Goal: Find specific page/section: Find specific page/section

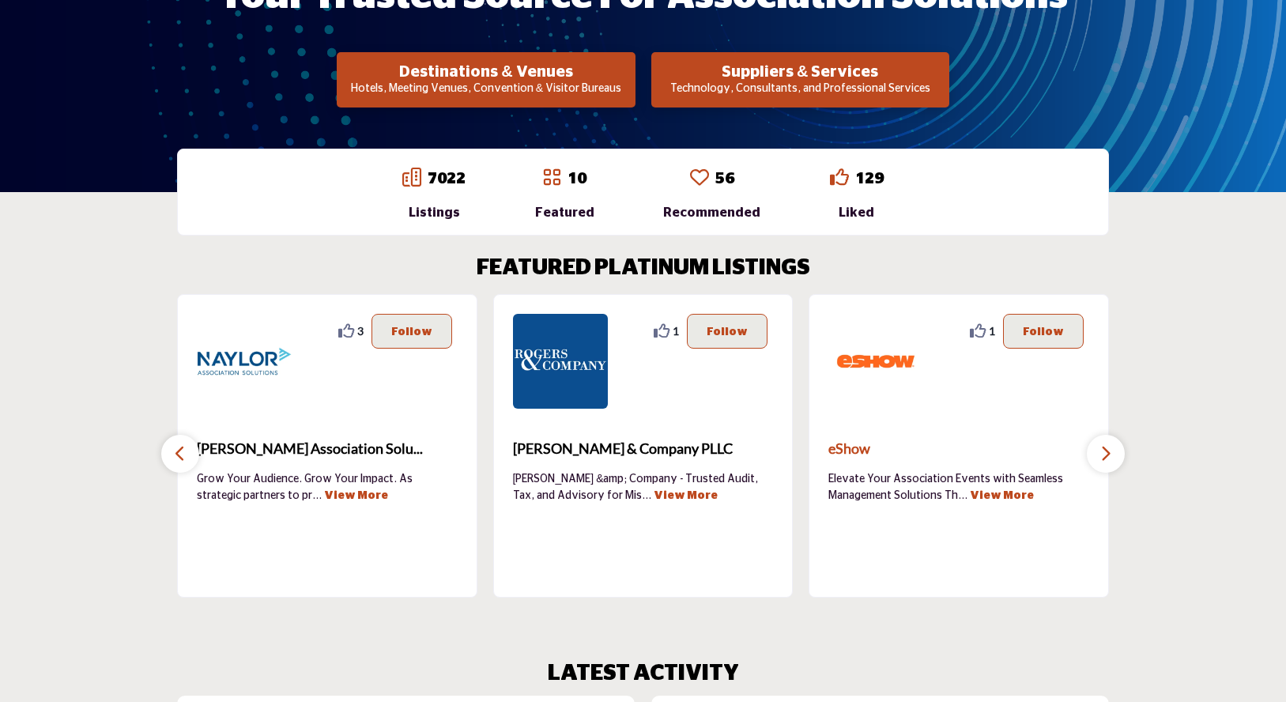
scroll to position [442, 0]
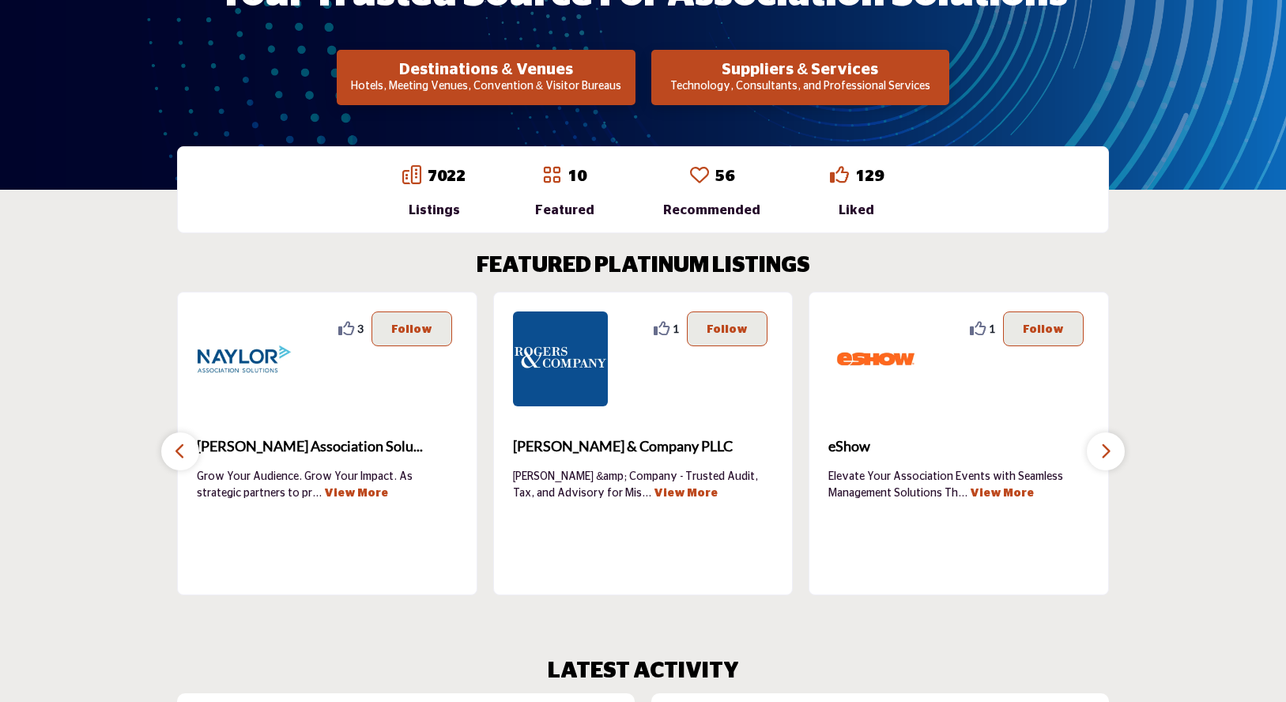
click at [179, 455] on icon "button" at bounding box center [180, 451] width 13 height 20
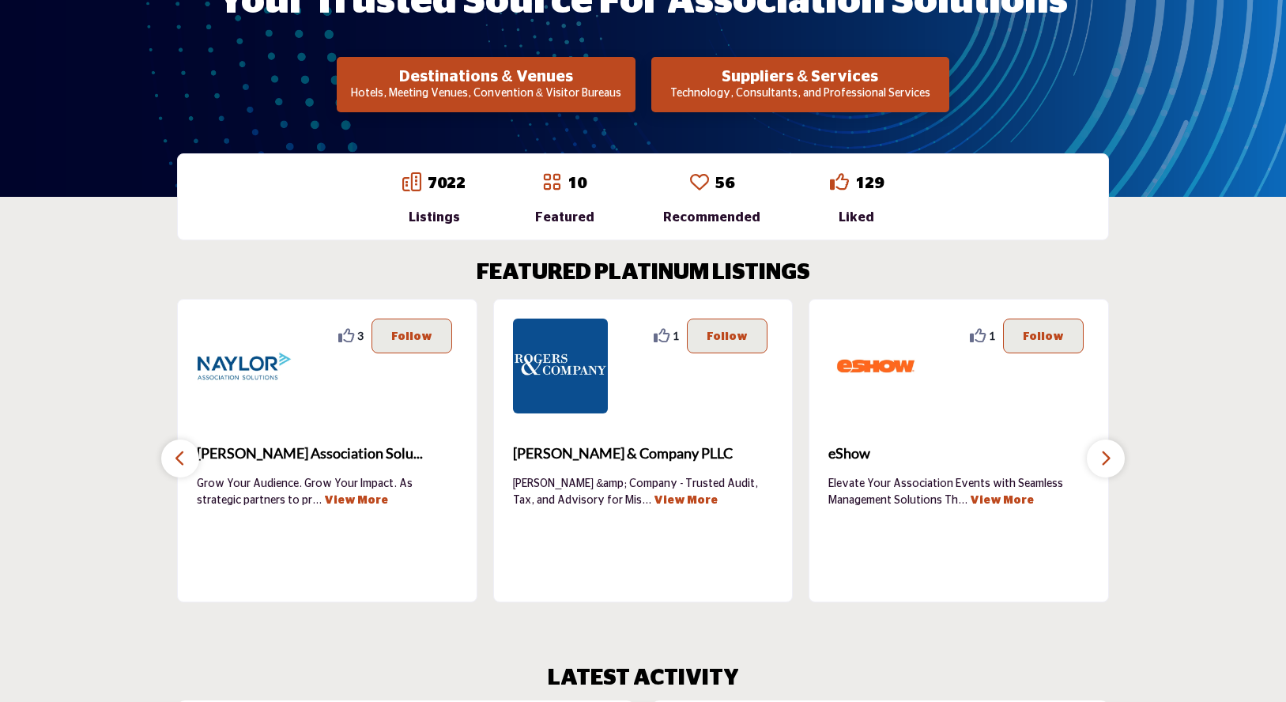
click at [178, 454] on icon "button" at bounding box center [180, 458] width 13 height 20
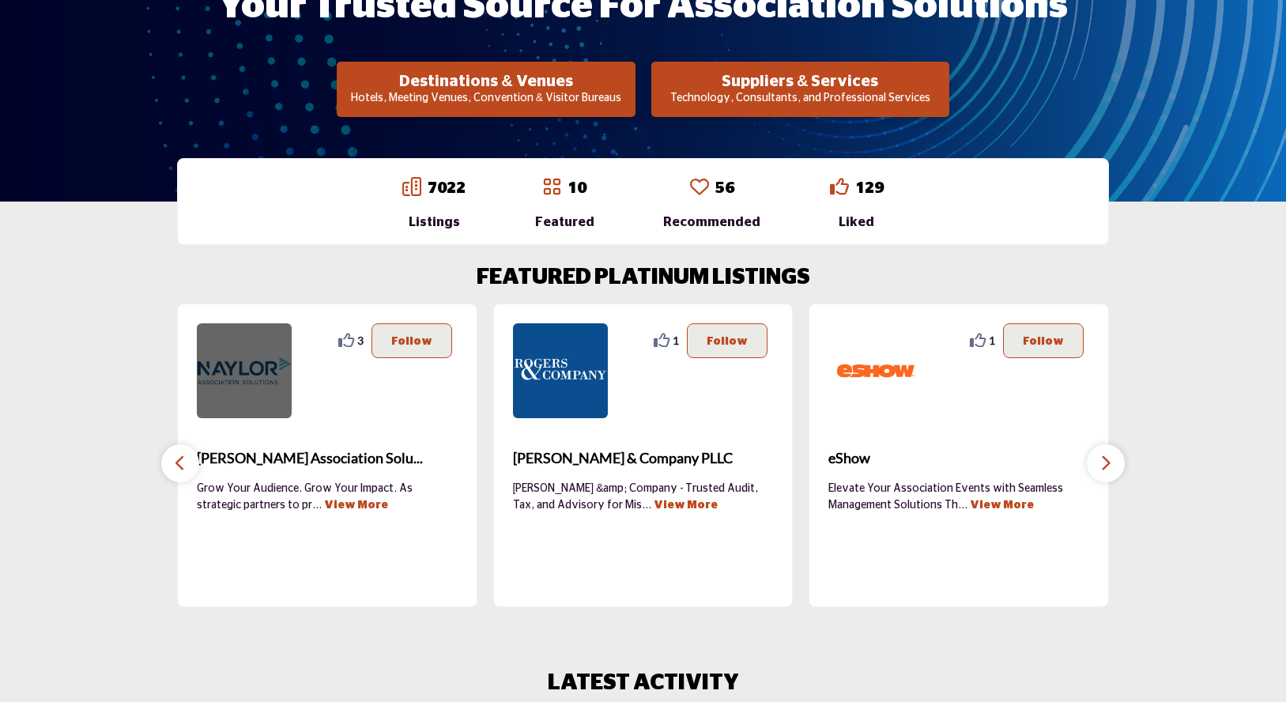
click at [252, 367] on img at bounding box center [244, 370] width 95 height 95
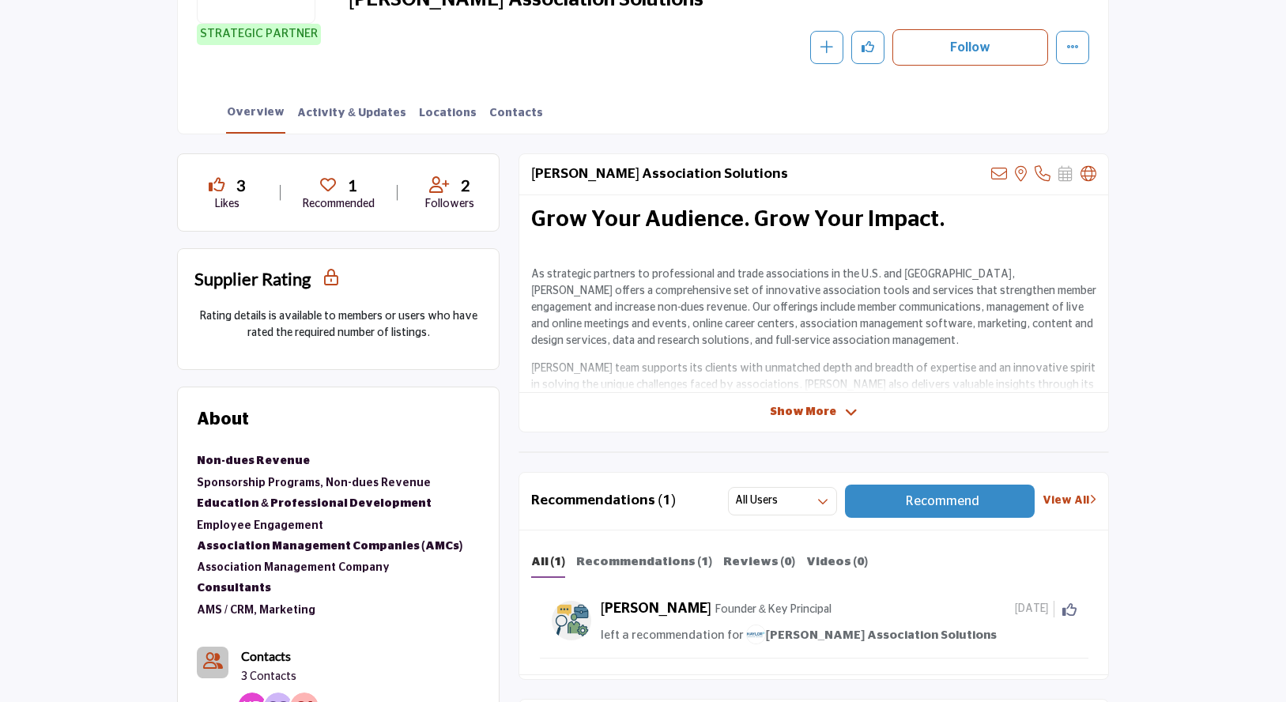
scroll to position [430, 0]
click at [791, 408] on span "Show More" at bounding box center [803, 411] width 66 height 17
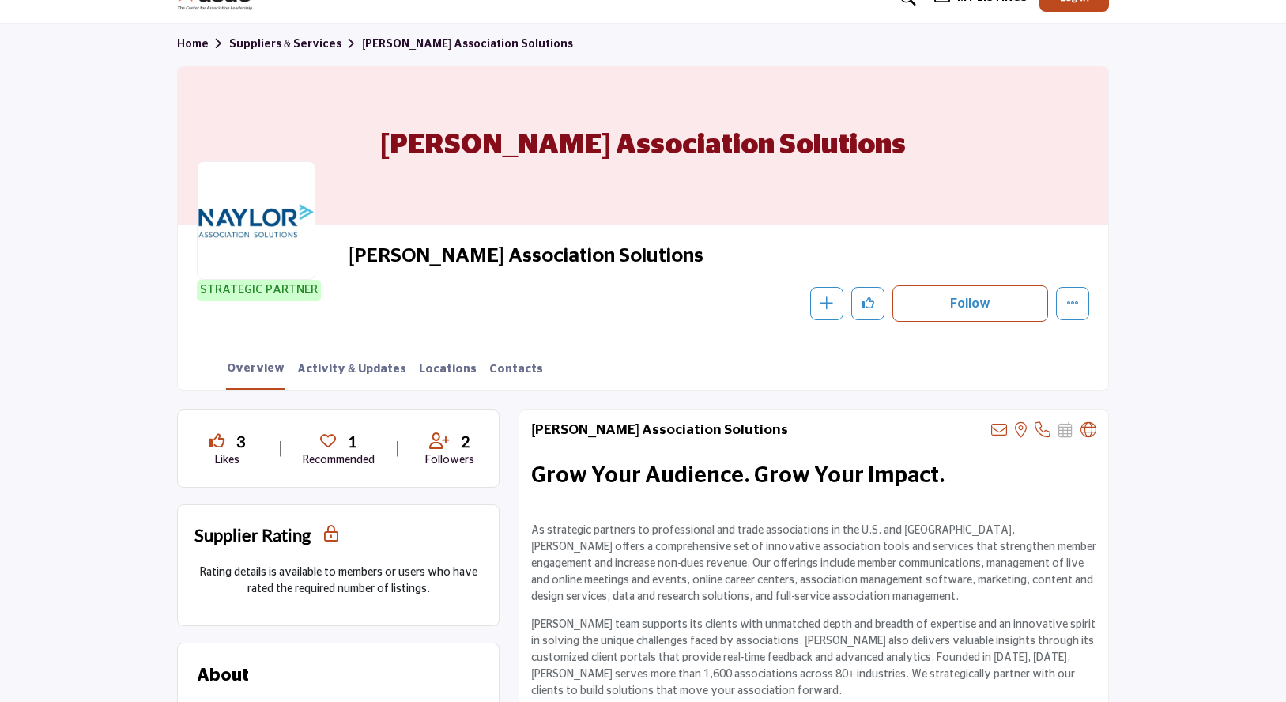
scroll to position [171, 0]
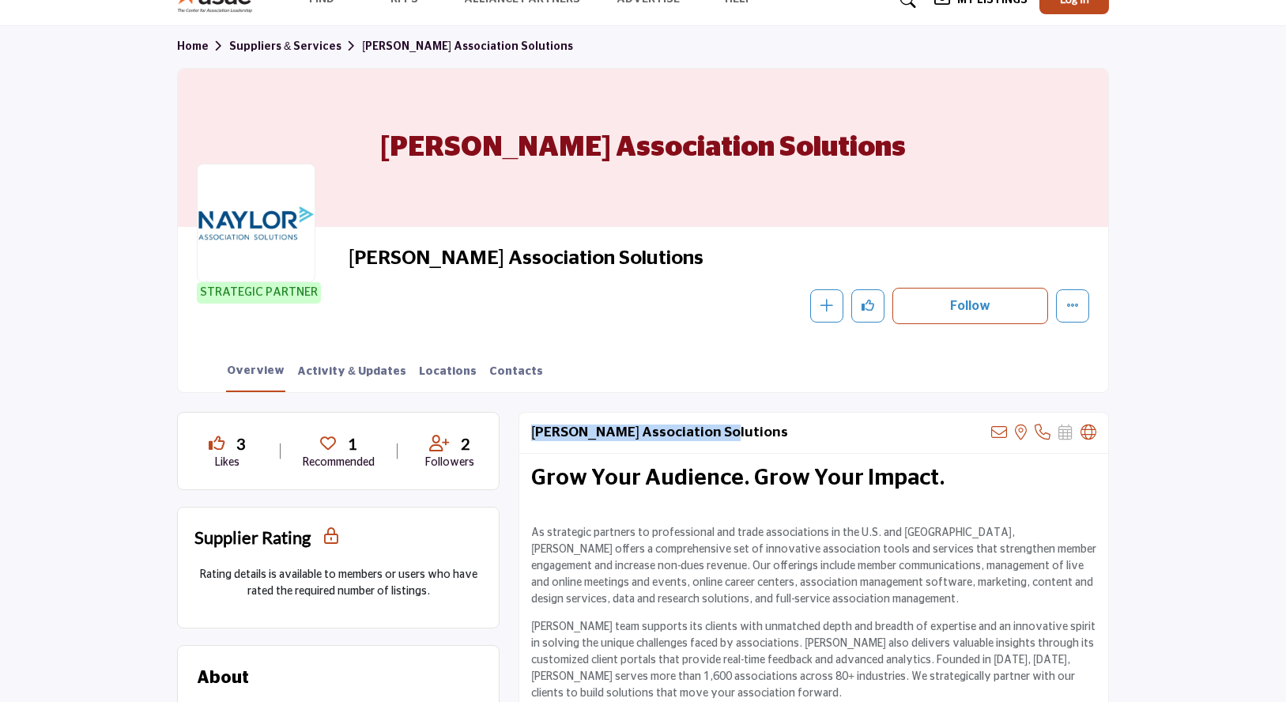
drag, startPoint x: 710, startPoint y: 431, endPoint x: 532, endPoint y: 428, distance: 177.8
click at [532, 428] on div "[PERSON_NAME] Association Solutions View email address of this listing View the…" at bounding box center [813, 433] width 589 height 41
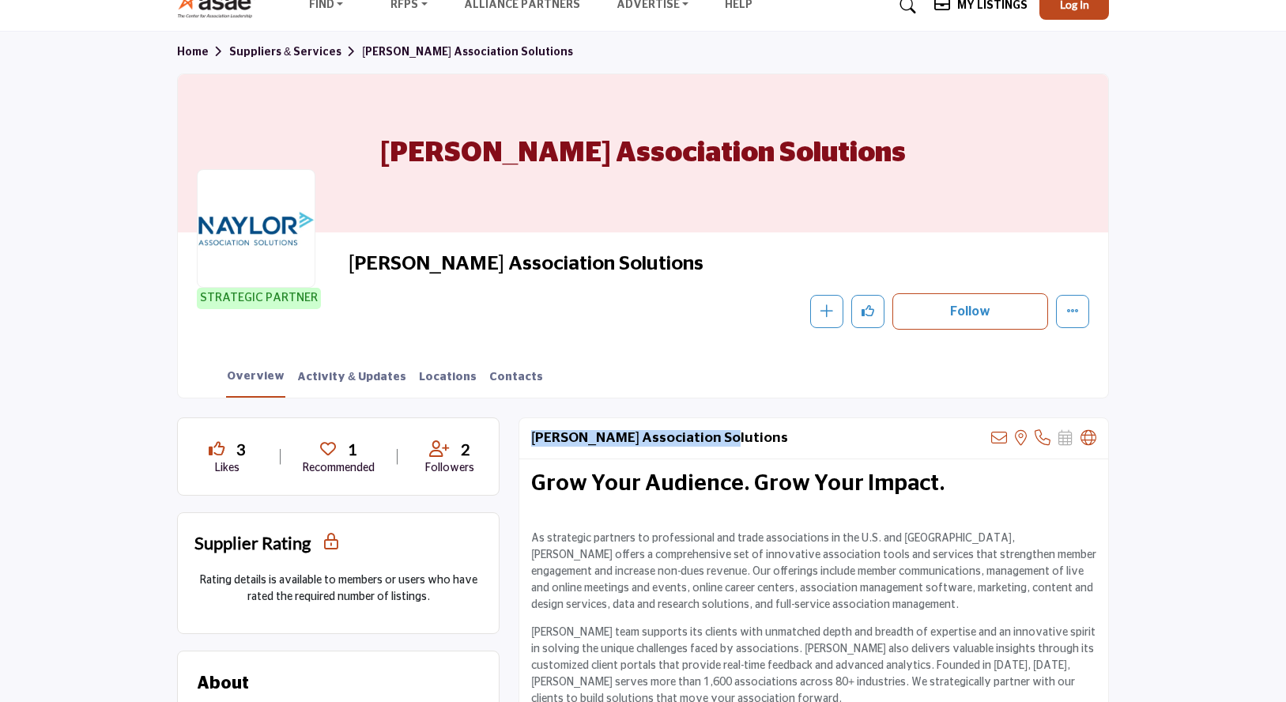
scroll to position [0, 0]
